Goal: Task Accomplishment & Management: Complete application form

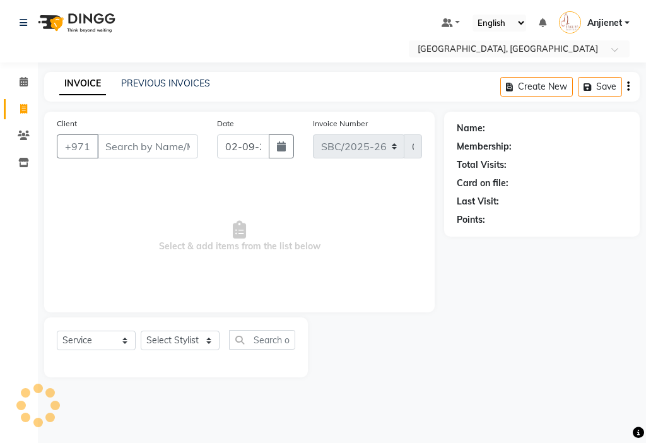
select select "service"
type input "566443103"
click at [177, 144] on span "Add Client" at bounding box center [166, 146] width 50 height 13
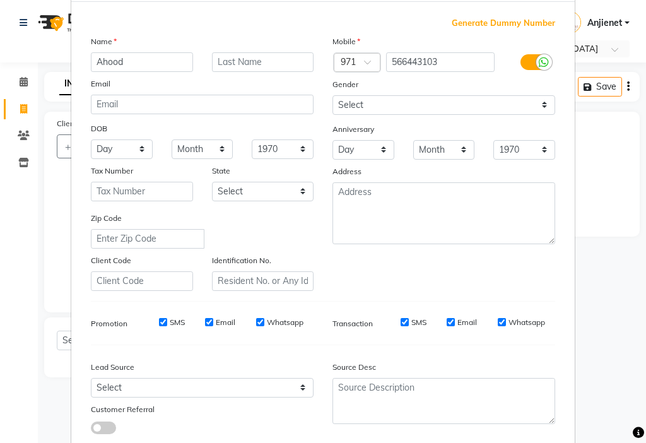
scroll to position [139, 0]
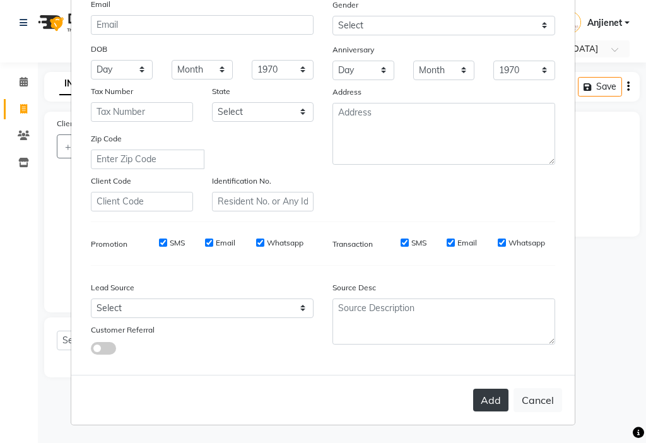
type input "Ahood"
click at [486, 397] on button "Add" at bounding box center [490, 400] width 35 height 23
select select
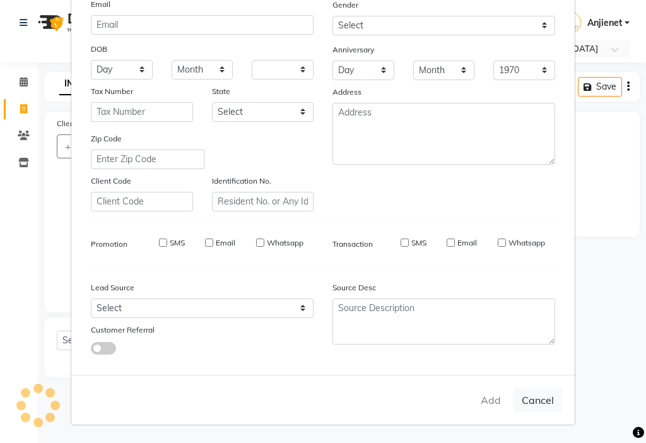
select select
checkbox input "false"
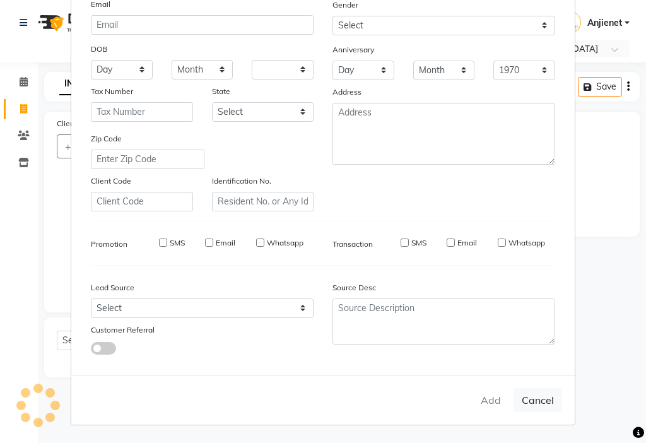
checkbox input "false"
